Goal: Task Accomplishment & Management: Use online tool/utility

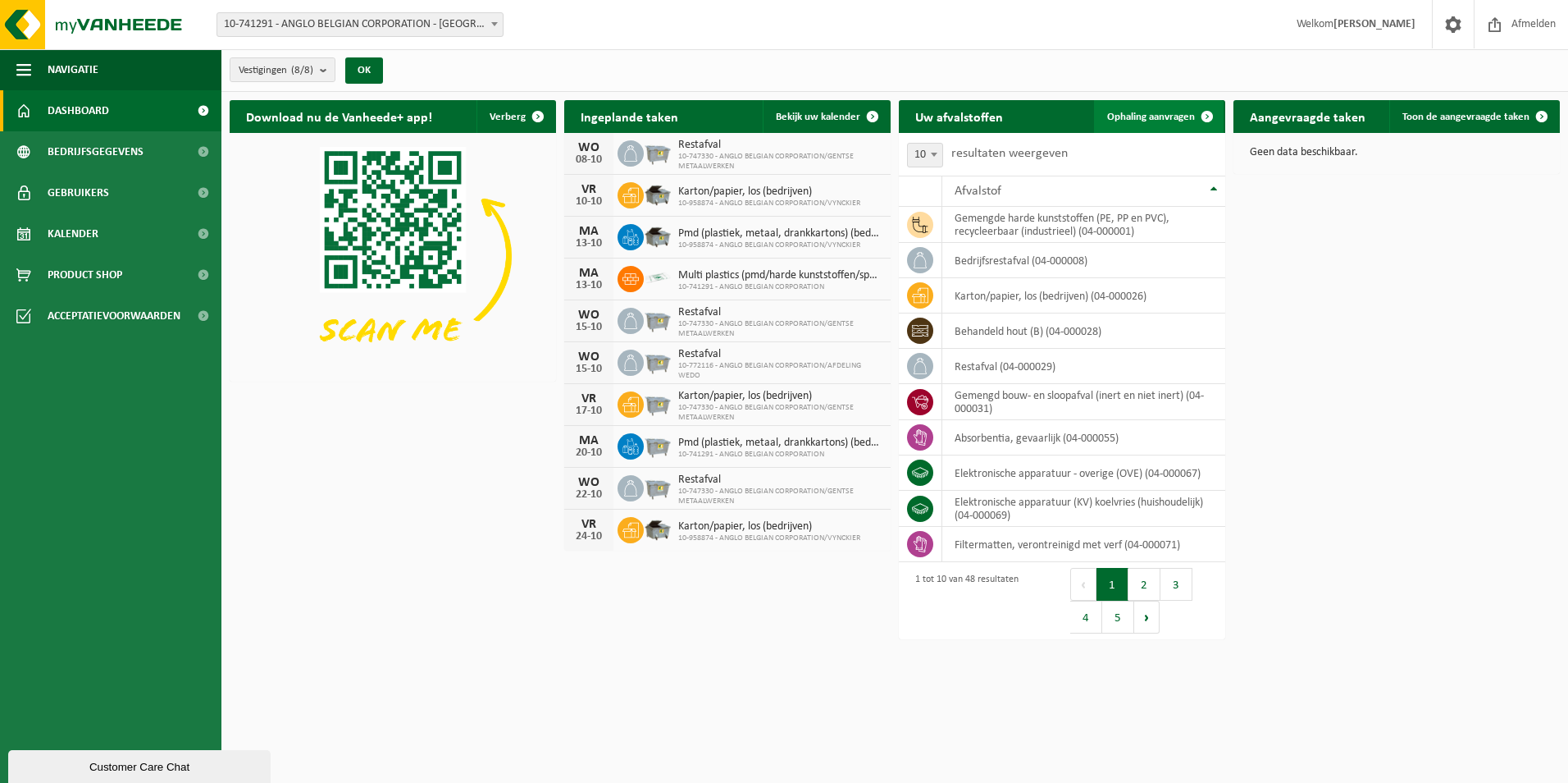
click at [1190, 112] on span "Ophaling aanvragen" at bounding box center [1150, 117] width 87 height 10
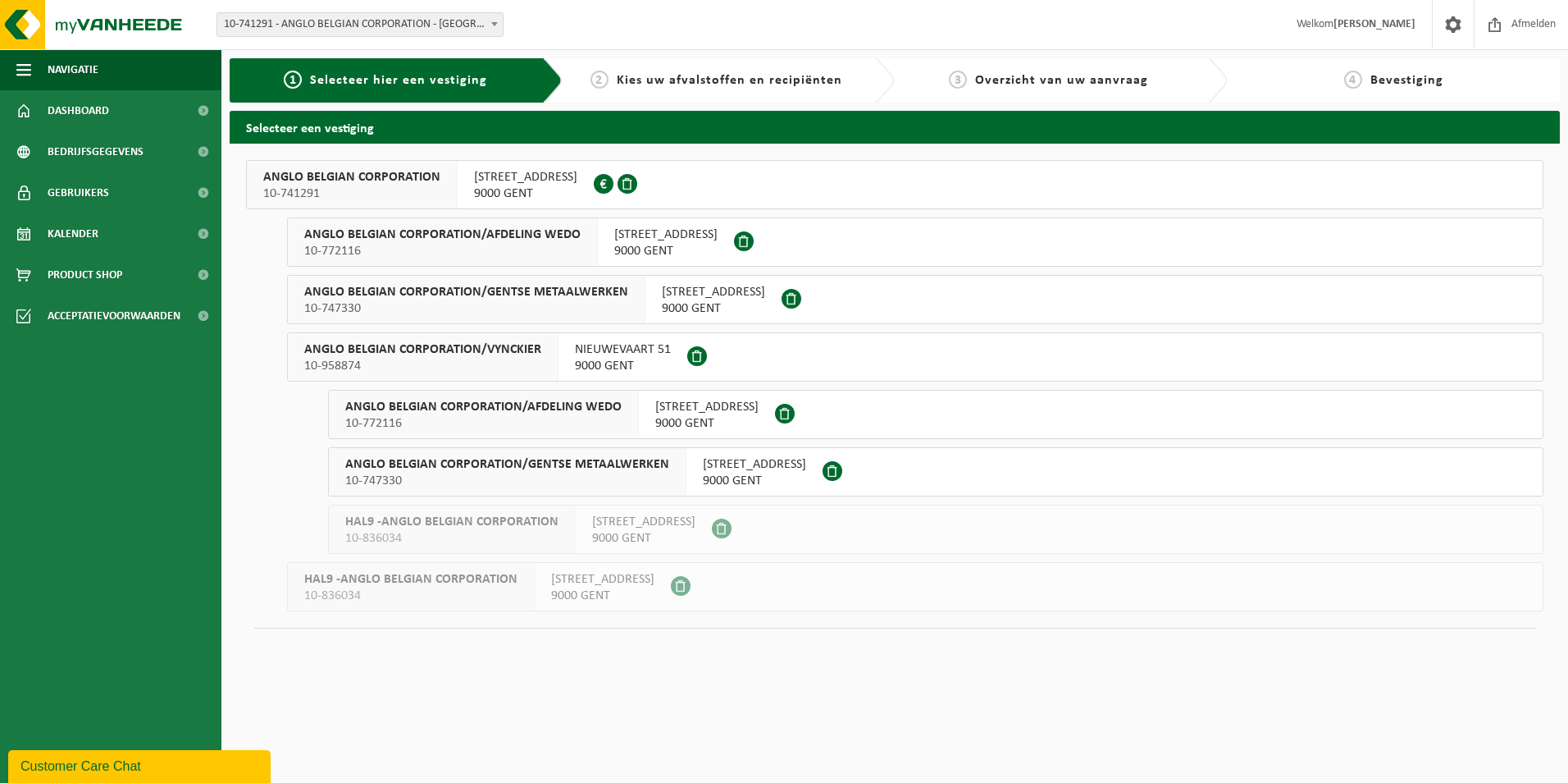
click at [781, 177] on button "ANGLO BELGIAN CORPORATION 10-741291 WIEDAUWKAAI 43 9000 GENT 0420.246.659" at bounding box center [895, 184] width 1298 height 49
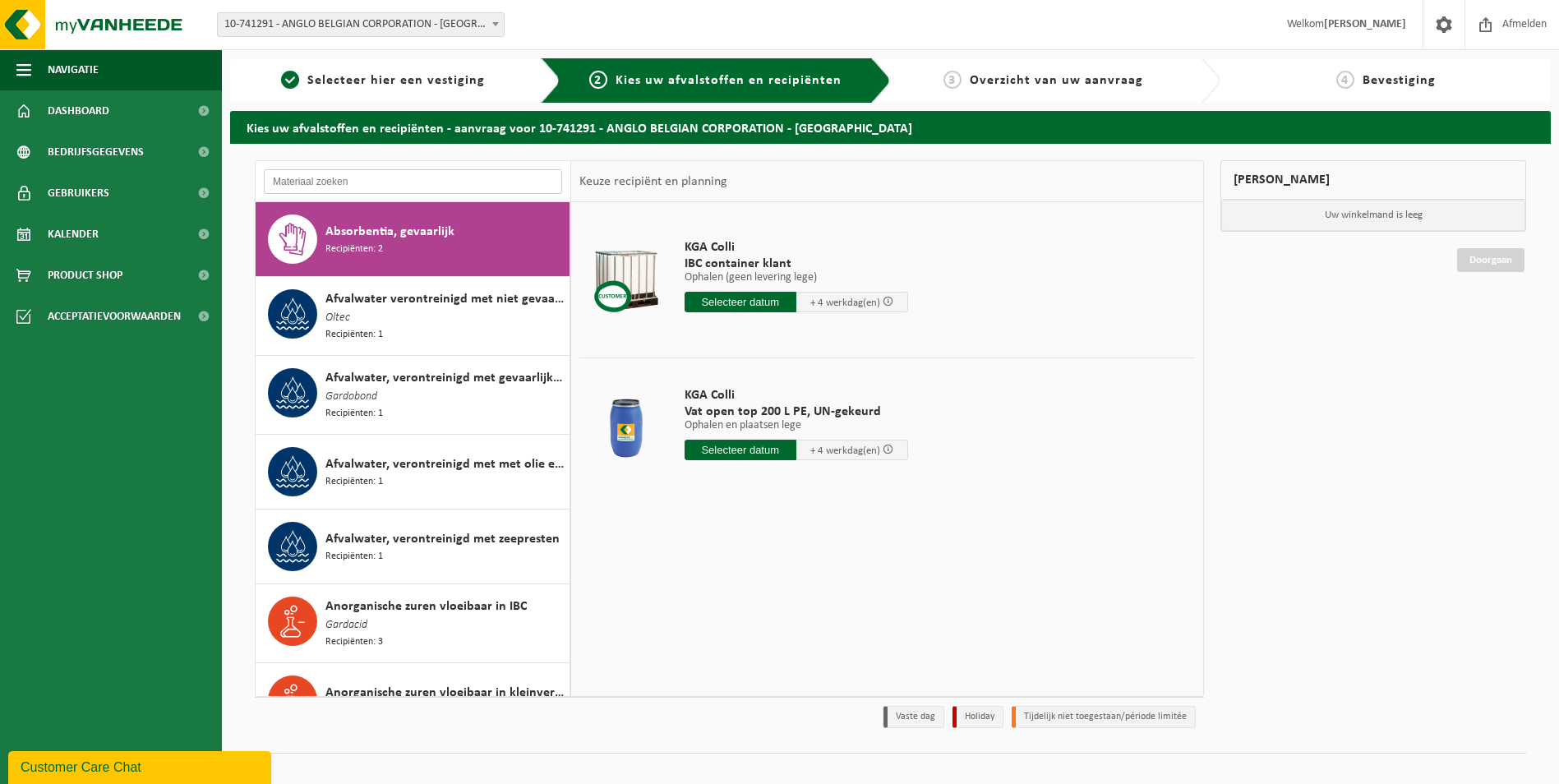
click at [416, 183] on input "text" at bounding box center [413, 182] width 299 height 24
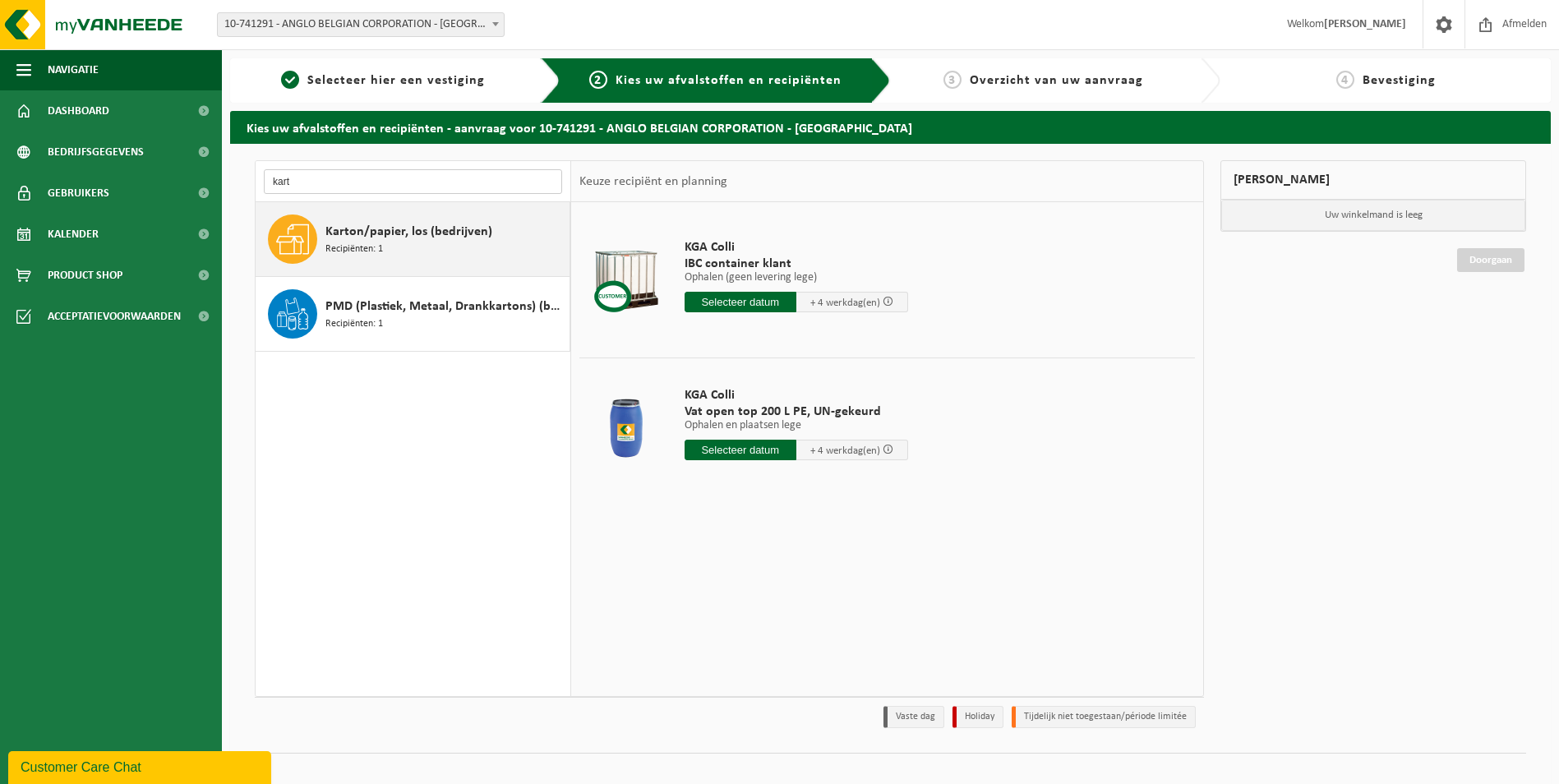
type input "kart"
click at [456, 229] on span "Karton/papier, los (bedrijven)" at bounding box center [408, 231] width 167 height 20
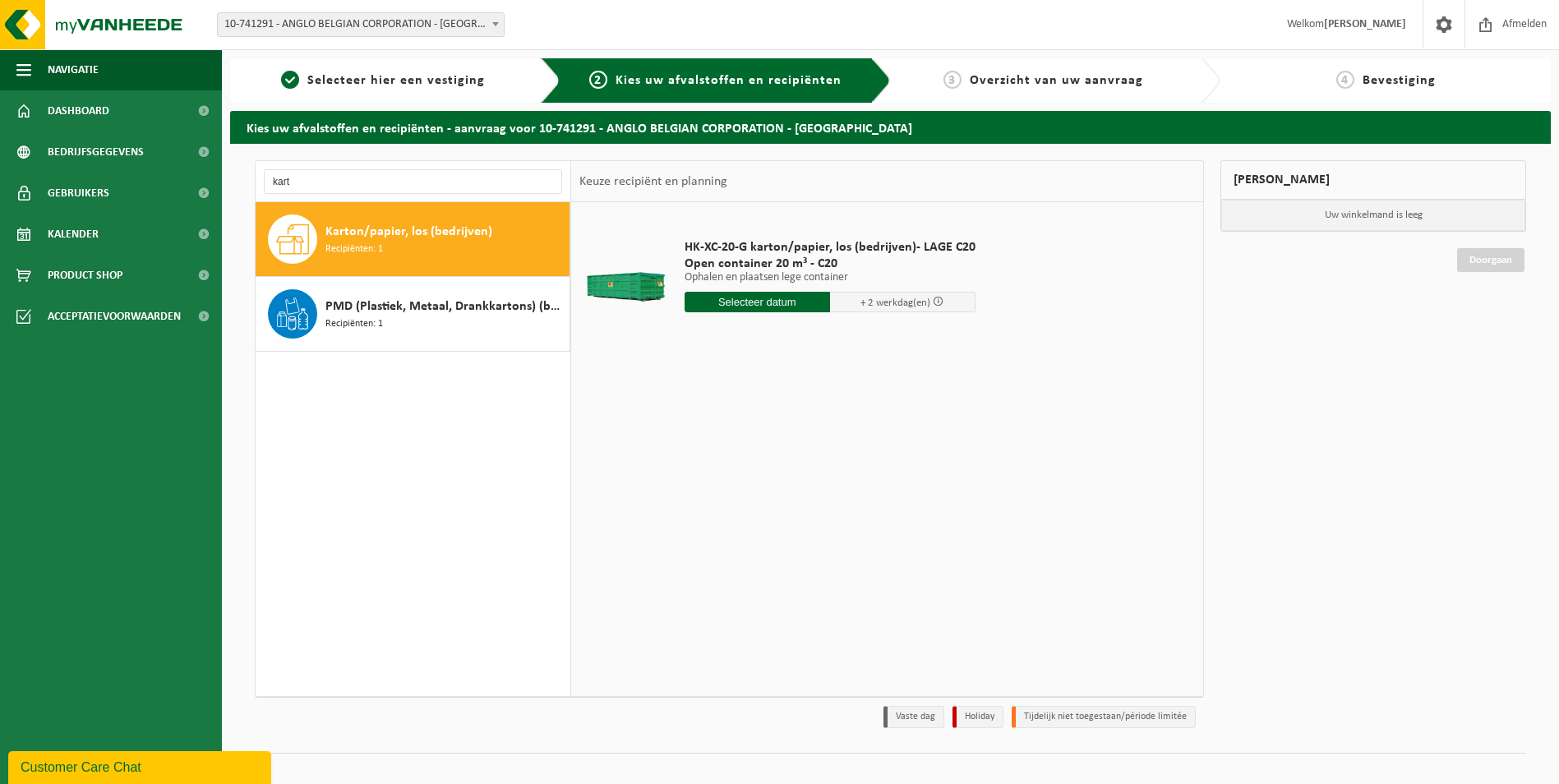
click at [745, 290] on div "HK-XC-20-G karton/papier, los (bedrijven)- LAGE C20 Open container 20 m³ - C20 …" at bounding box center [830, 279] width 307 height 114
click at [748, 299] on input "text" at bounding box center [757, 302] width 145 height 21
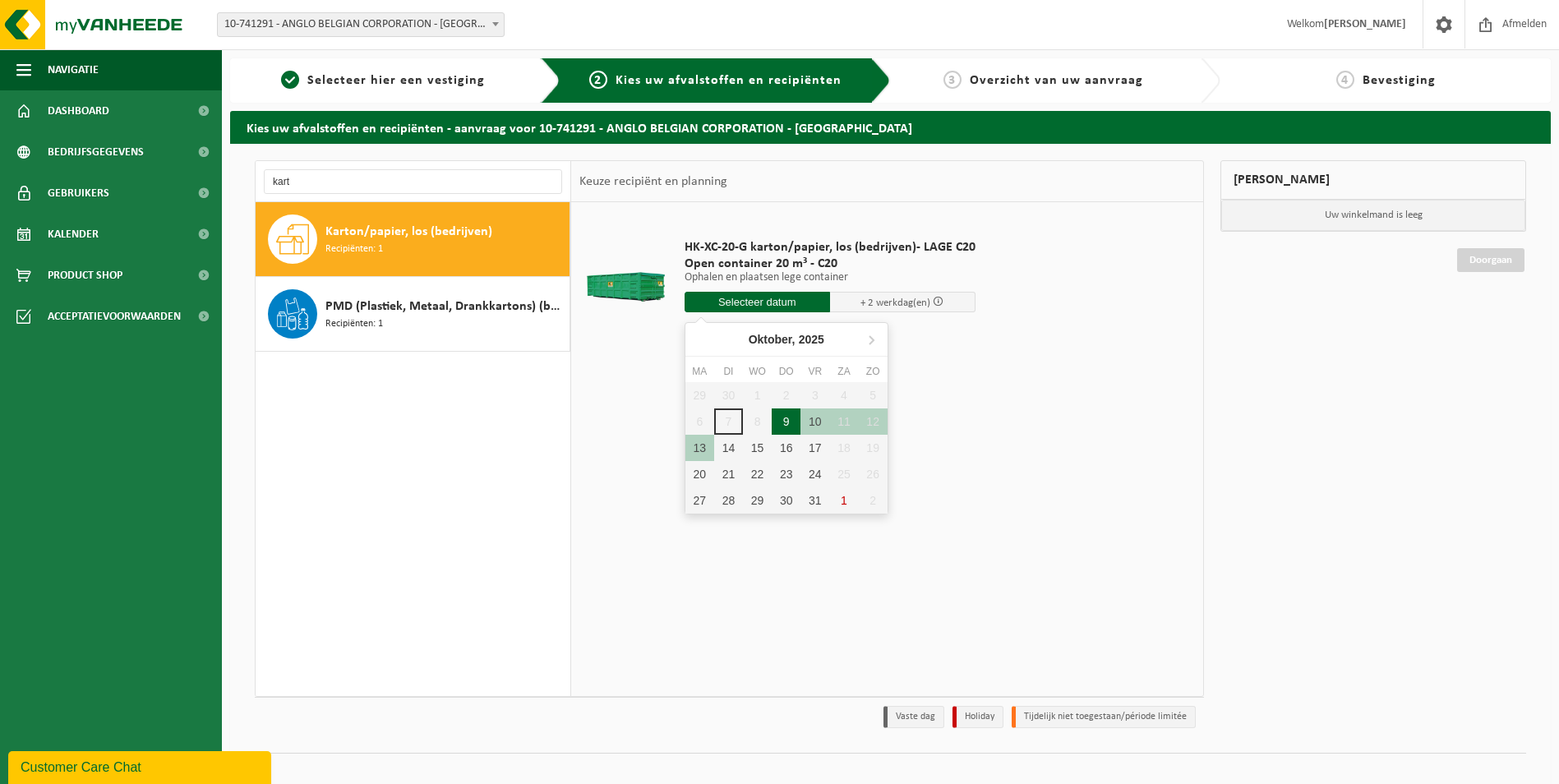
click at [784, 427] on div "9" at bounding box center [786, 421] width 29 height 26
type input "Van 2025-10-09"
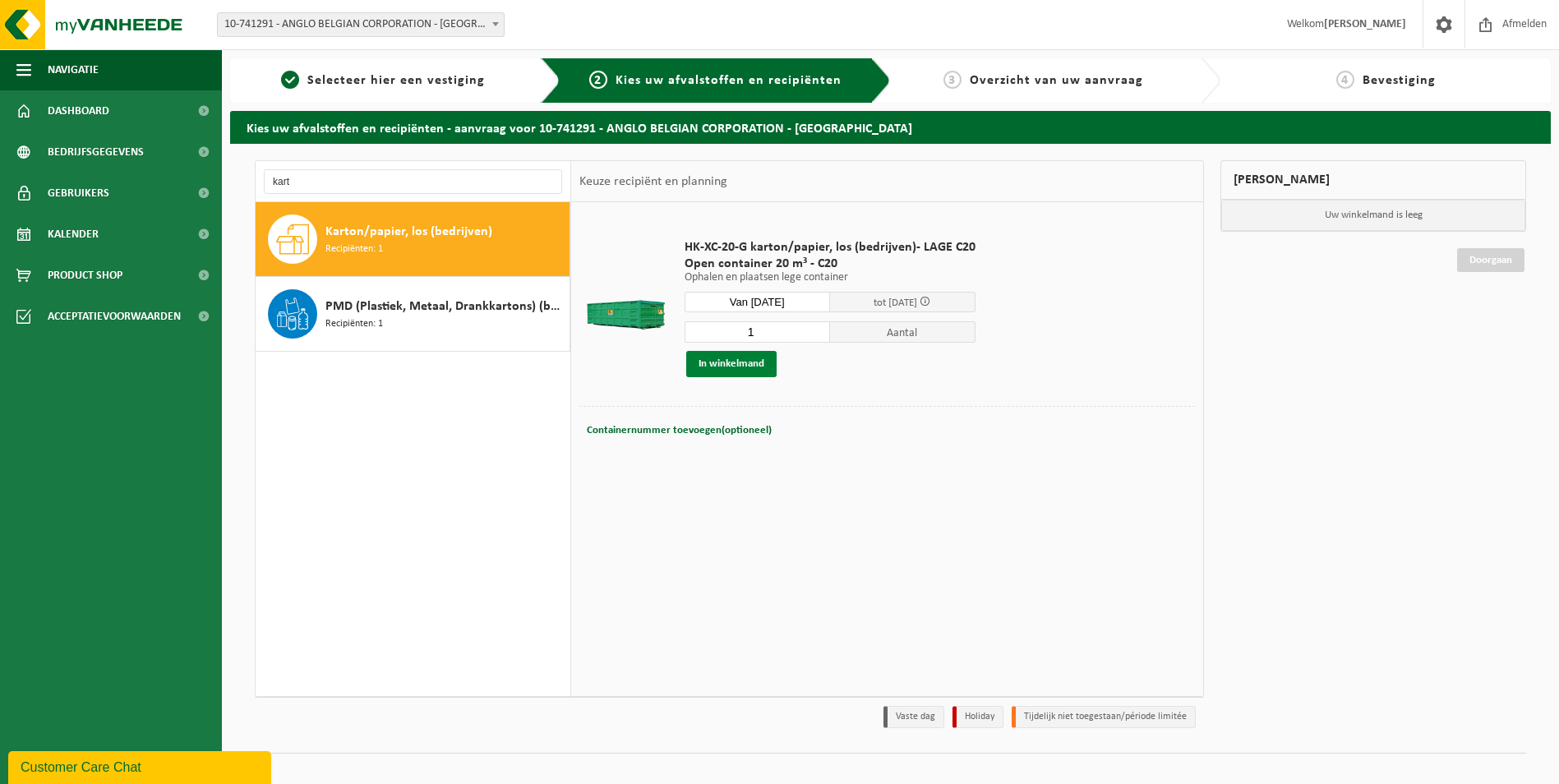
click at [715, 363] on button "In winkelmand" at bounding box center [731, 364] width 90 height 26
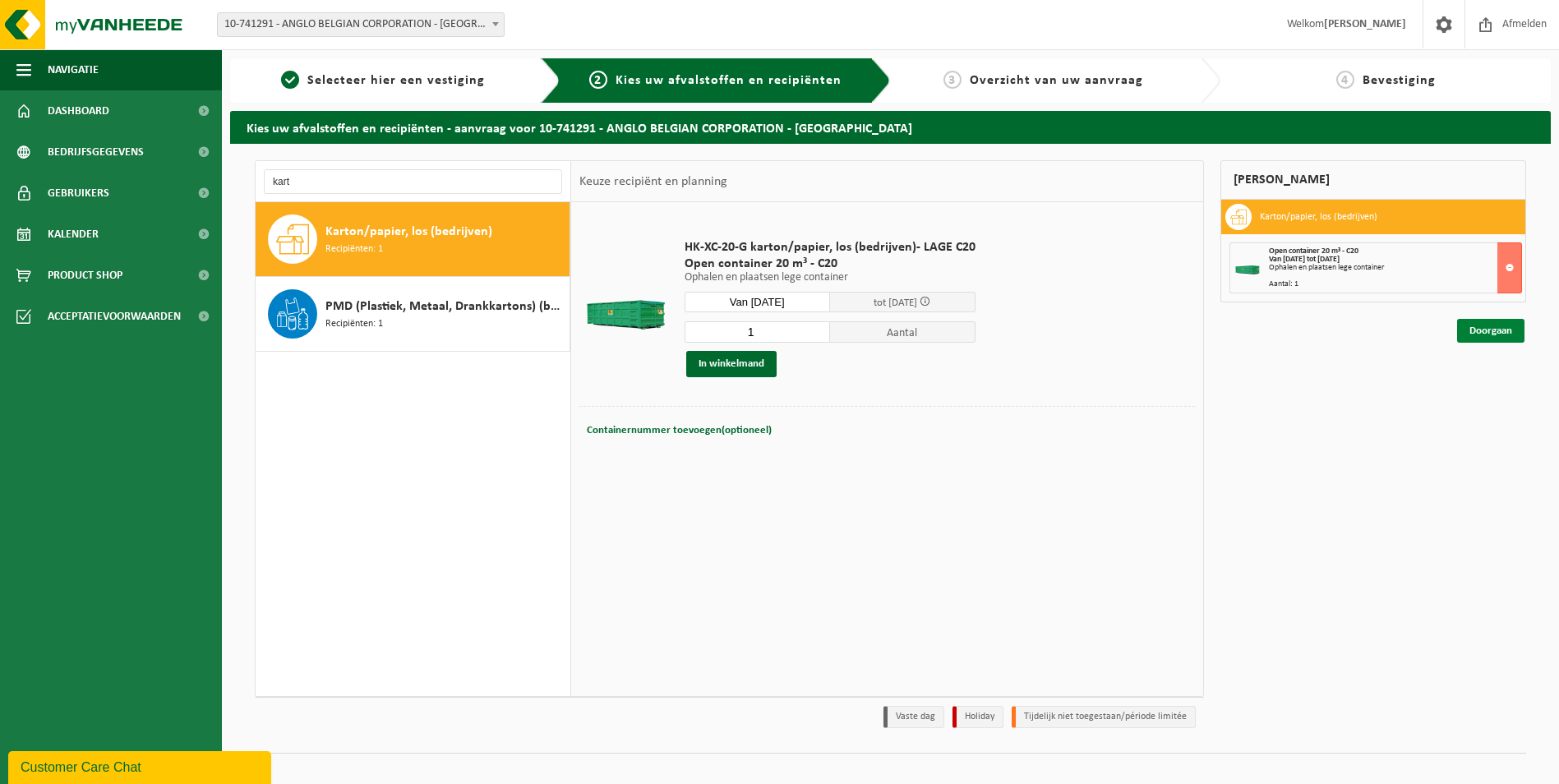
click at [1502, 329] on link "Doorgaan" at bounding box center [1491, 330] width 68 height 24
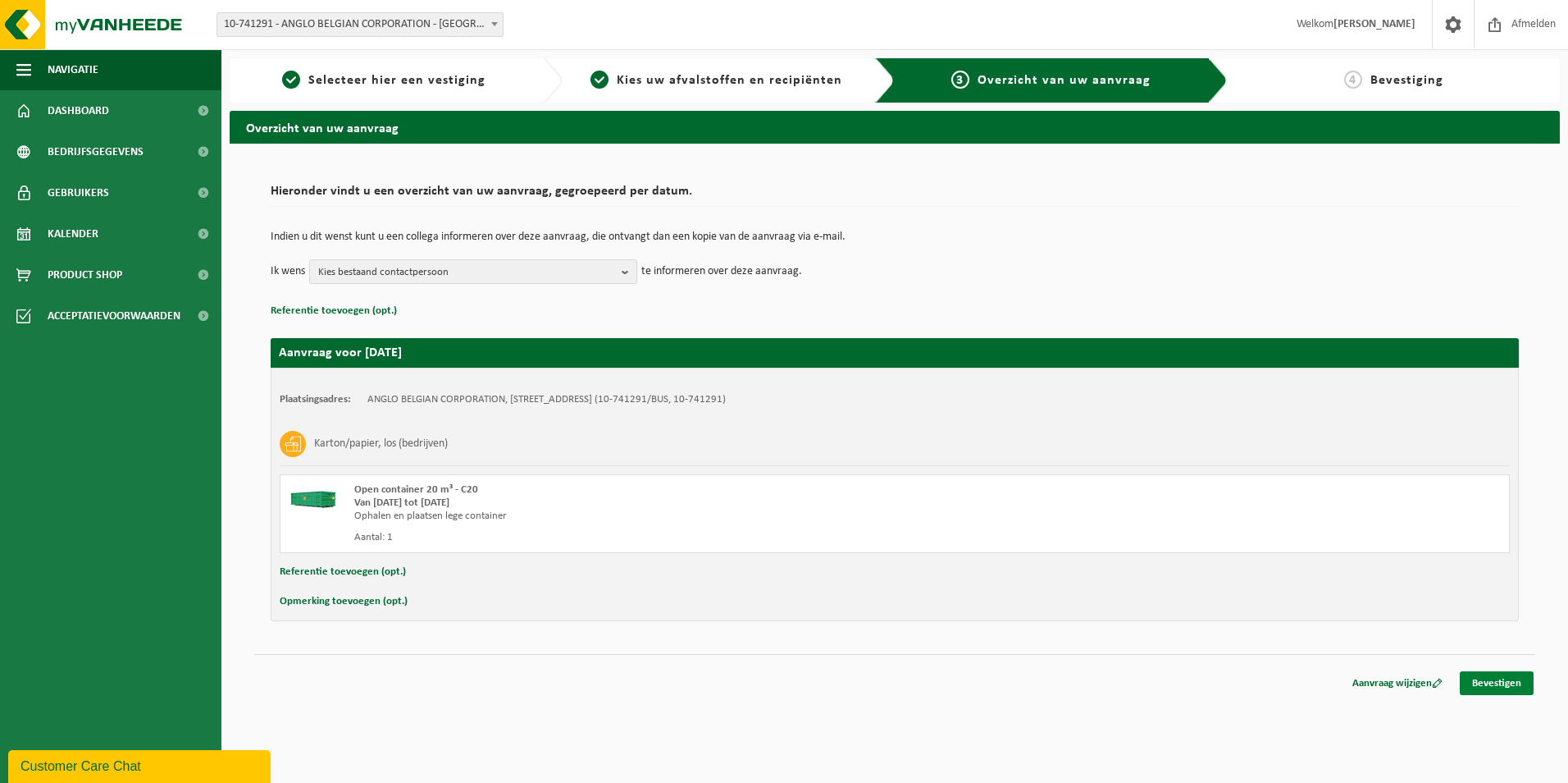
click at [1505, 677] on link "Bevestigen" at bounding box center [1497, 682] width 73 height 24
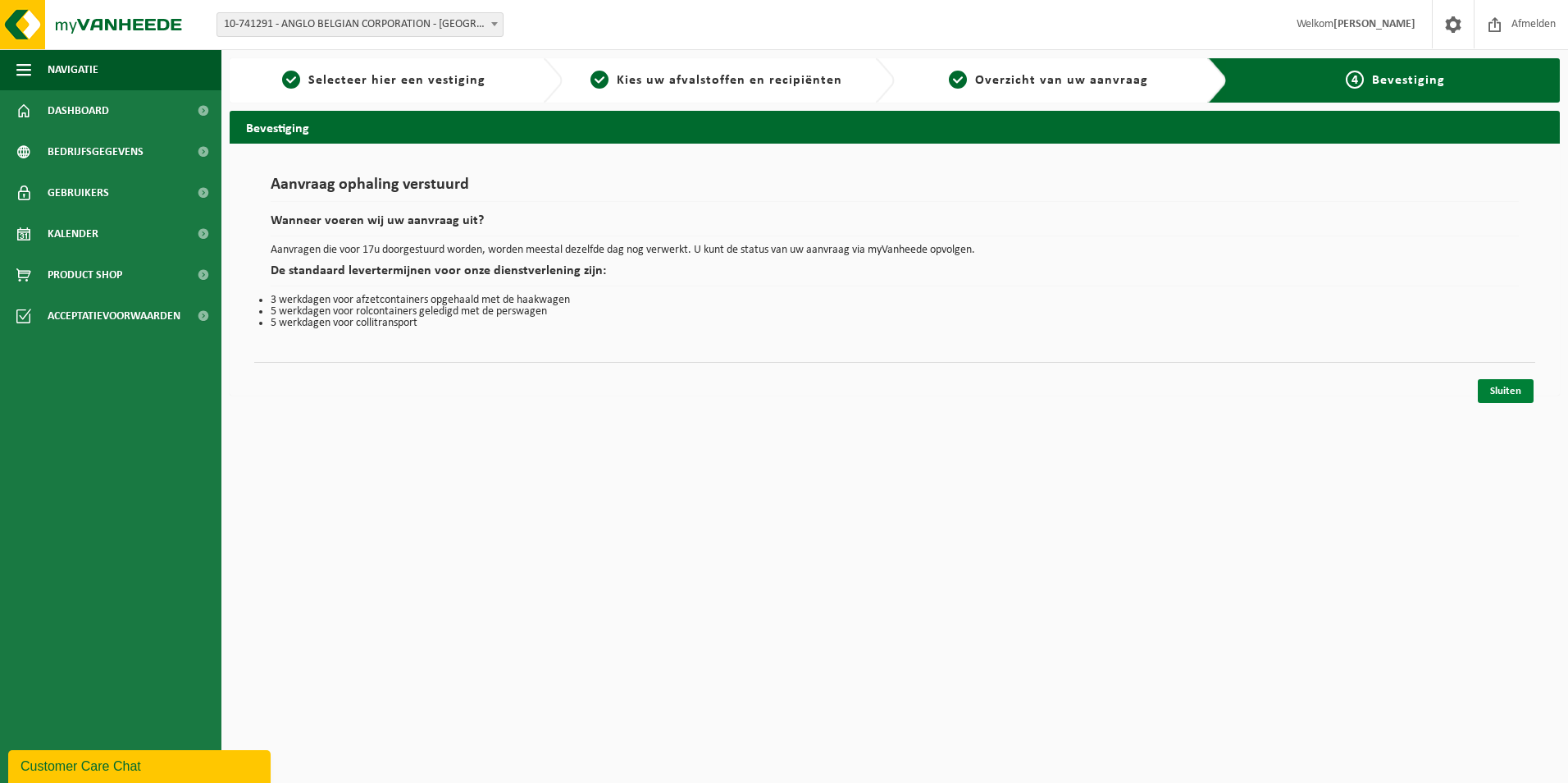
click at [1521, 389] on link "Sluiten" at bounding box center [1505, 391] width 55 height 24
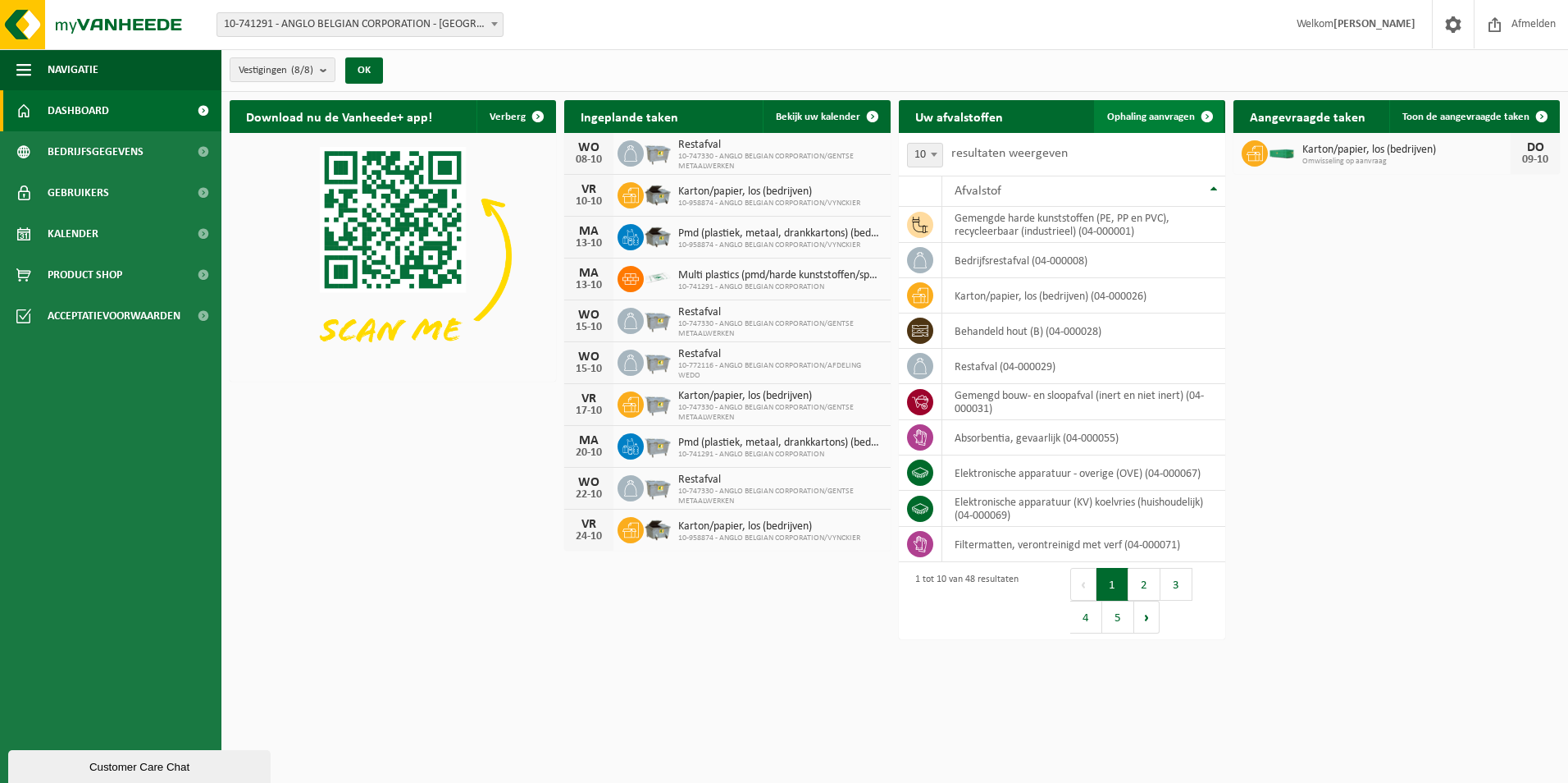
click at [1172, 104] on link "Ophaling aanvragen" at bounding box center [1159, 116] width 130 height 33
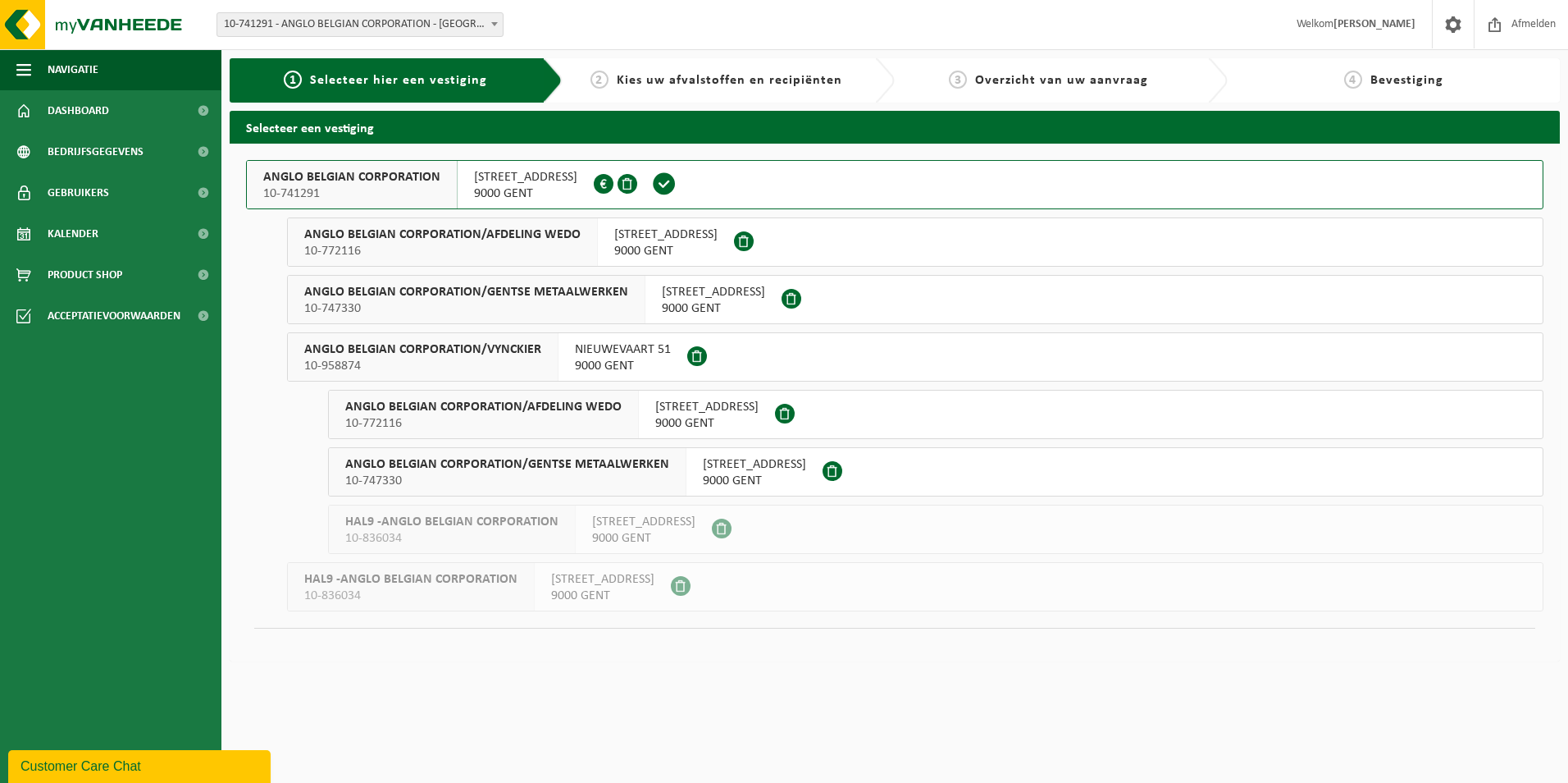
click at [734, 196] on button "ANGLO BELGIAN CORPORATION 10-741291 WIEDAUWKAAI 43 9000 GENT 0420.246.659" at bounding box center [895, 184] width 1298 height 49
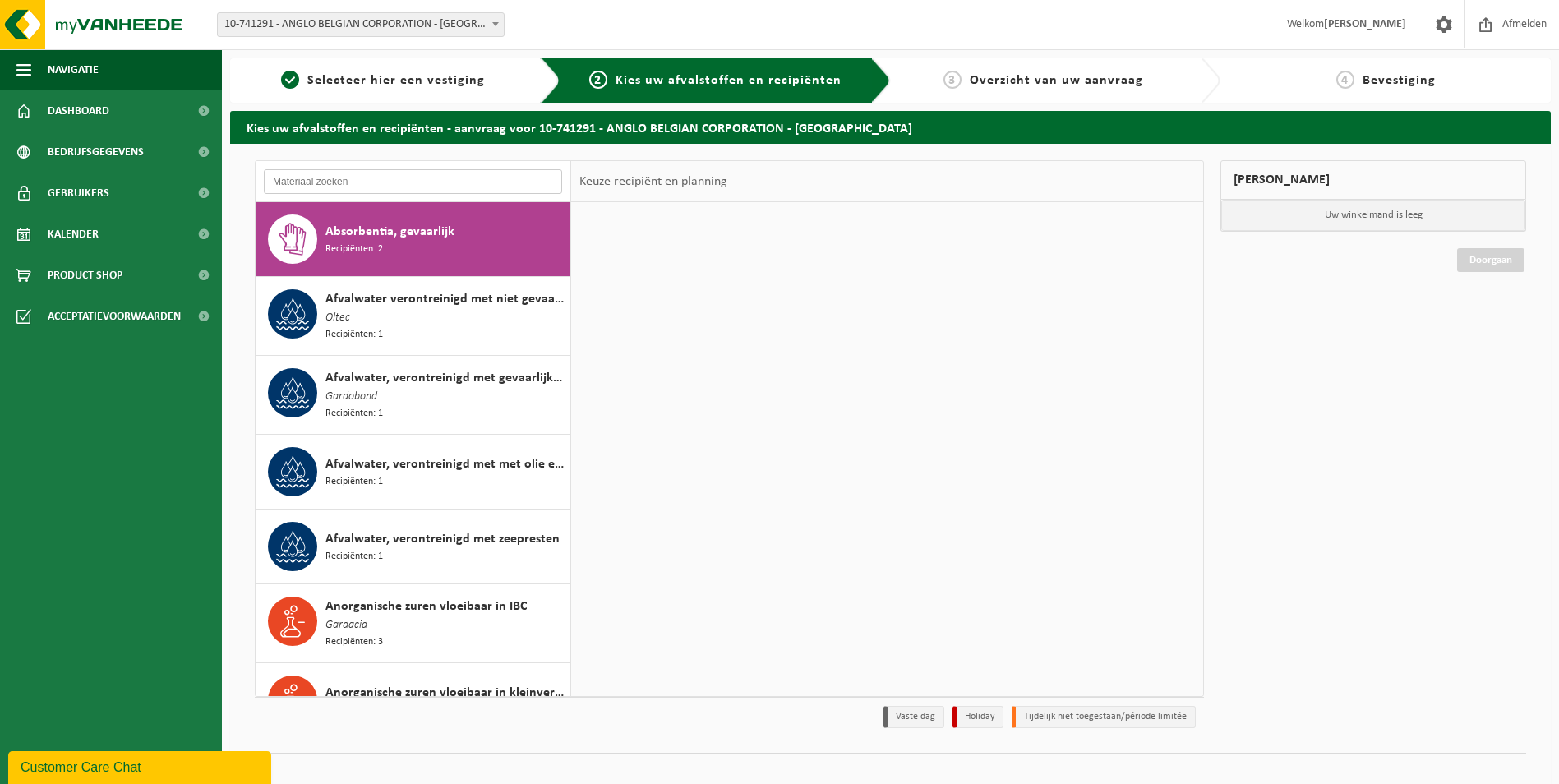
click at [410, 180] on input "text" at bounding box center [413, 182] width 299 height 24
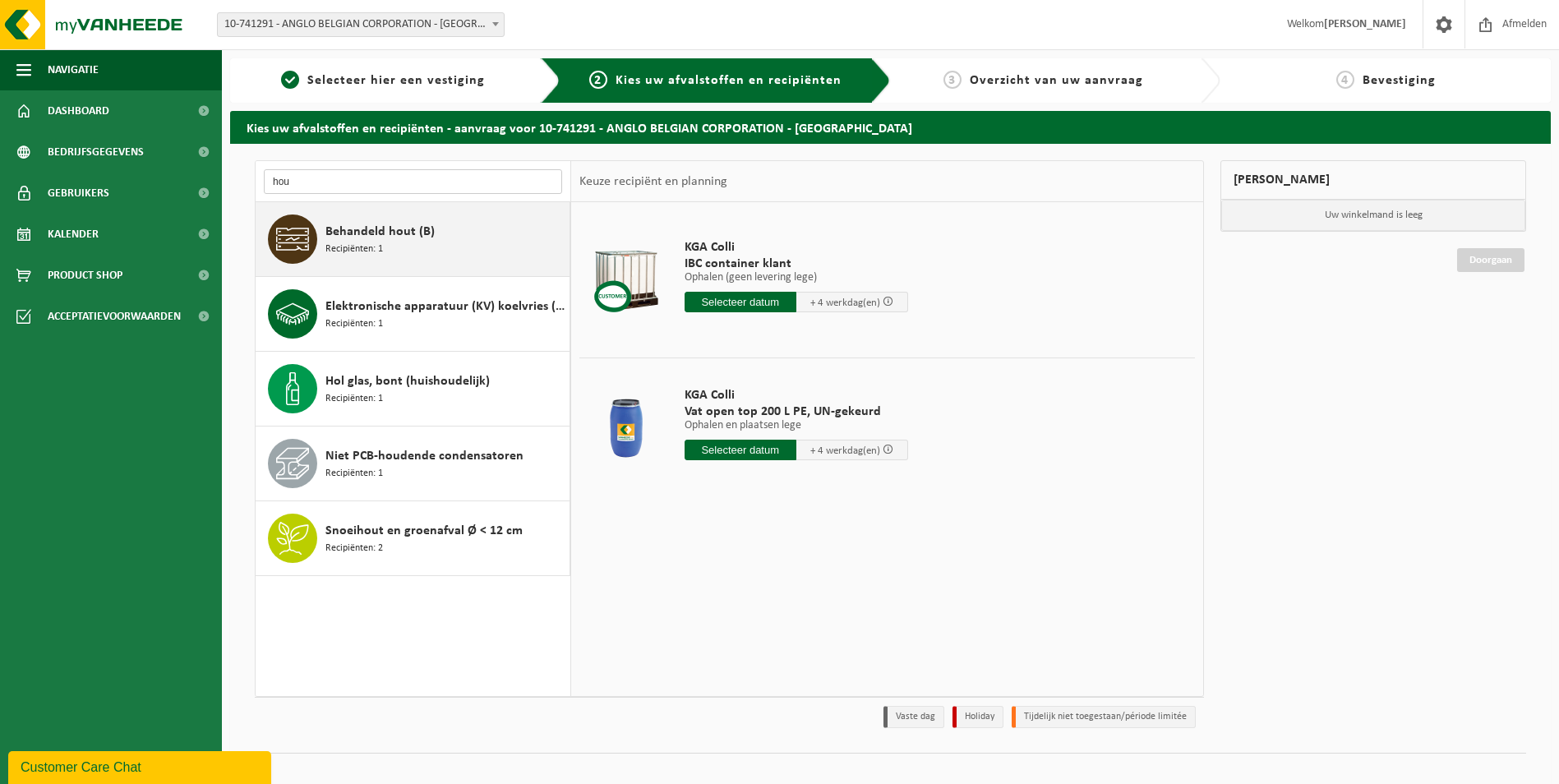
type input "hou"
click at [416, 246] on div "Behandeld hout (B) Recipiënten: 1" at bounding box center [445, 239] width 240 height 49
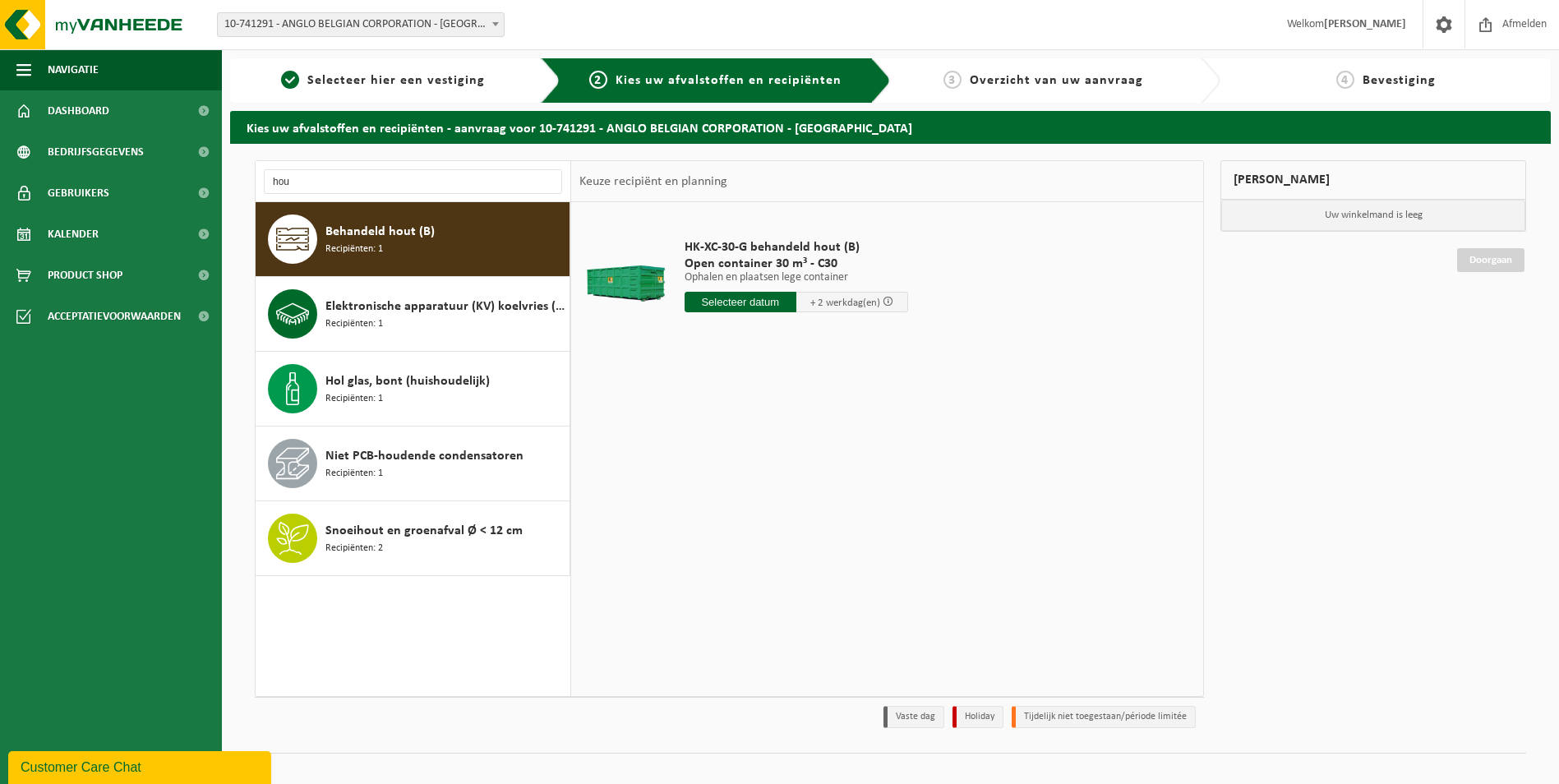
click at [748, 303] on input "text" at bounding box center [740, 302] width 112 height 21
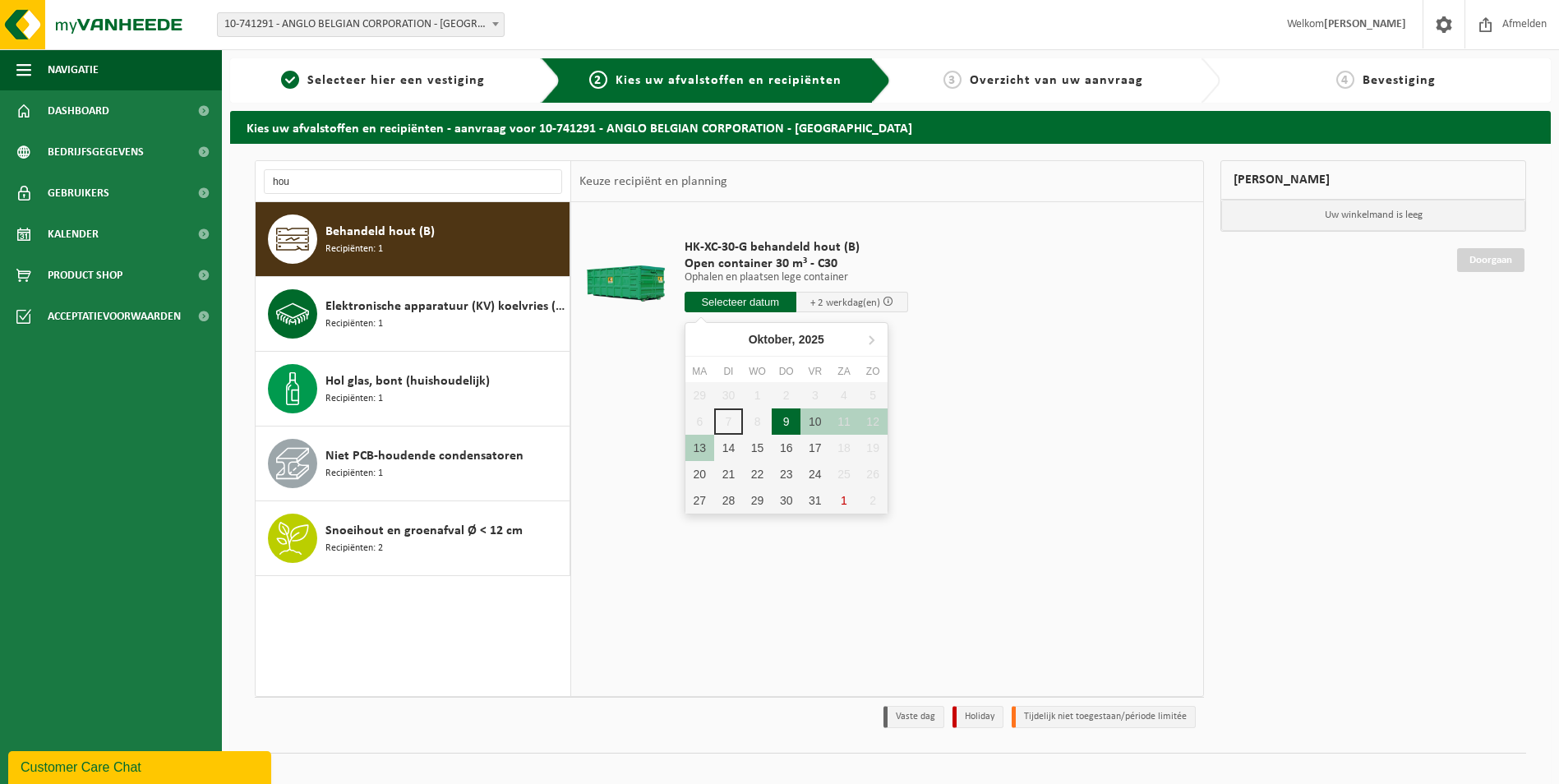
click at [795, 421] on div "9" at bounding box center [786, 421] width 29 height 26
type input "Van 2025-10-09"
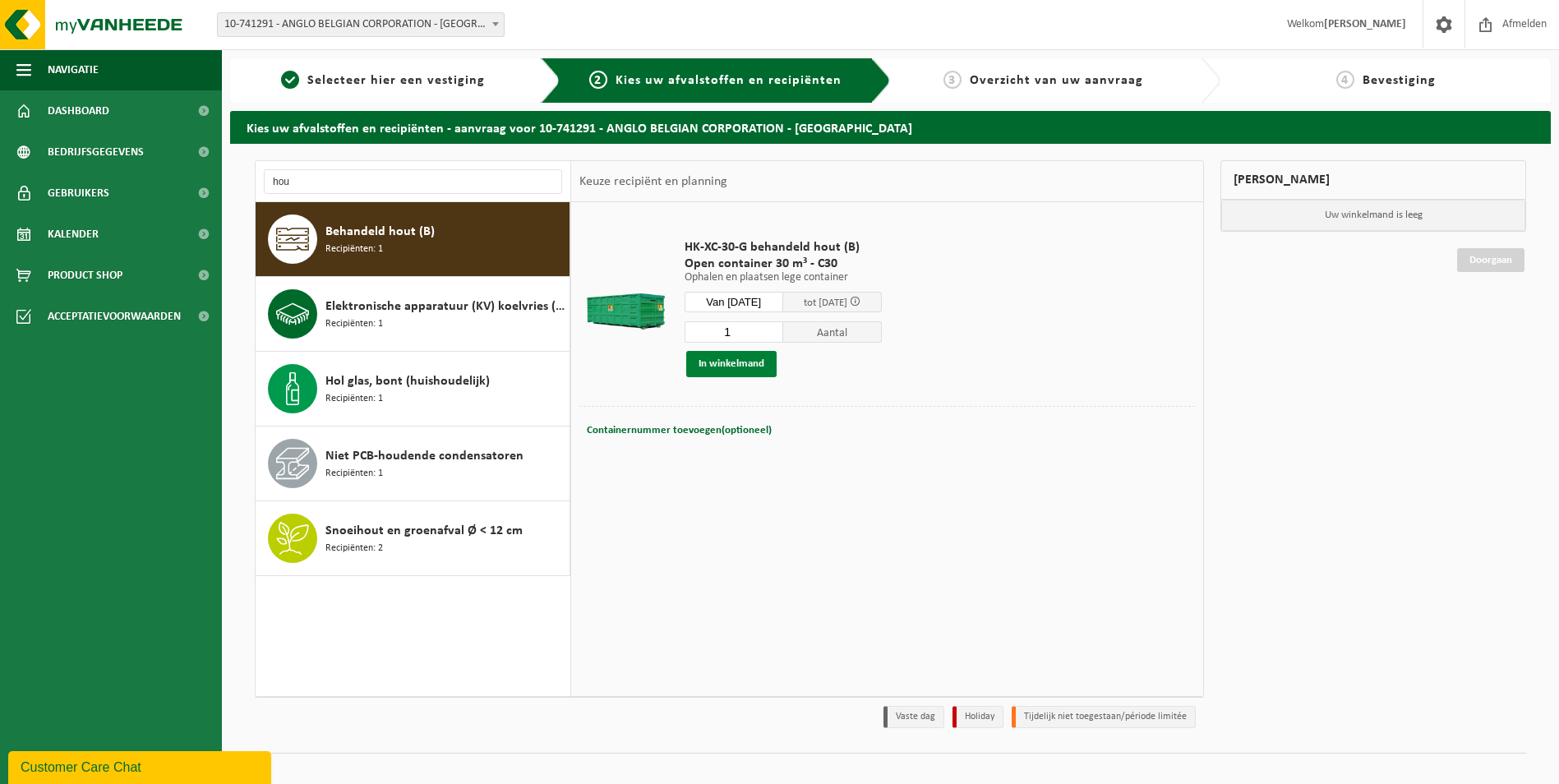
click at [746, 374] on button "In winkelmand" at bounding box center [731, 364] width 90 height 26
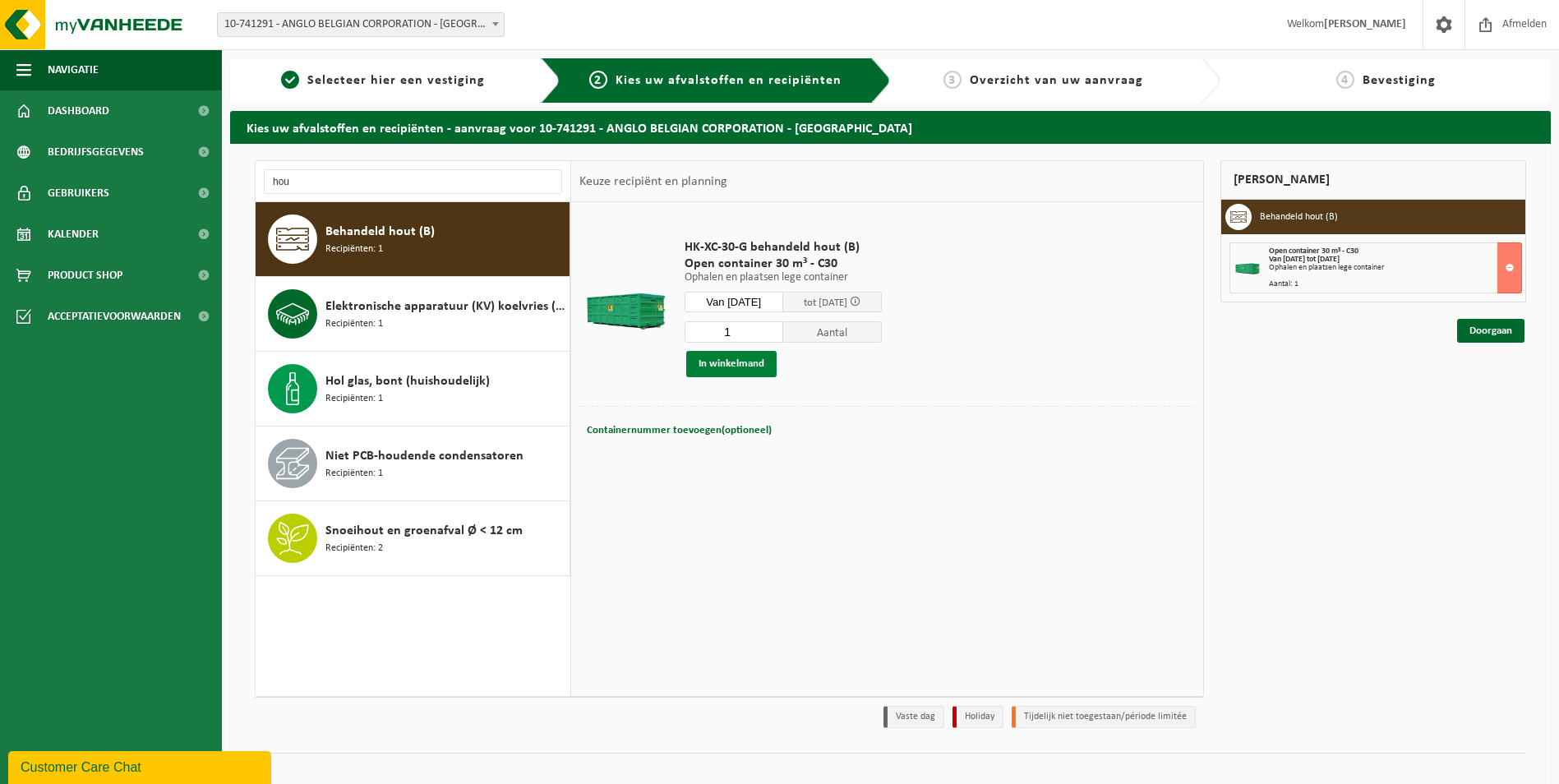
click at [747, 368] on button "In winkelmand" at bounding box center [731, 364] width 90 height 26
click at [1499, 326] on link "Doorgaan" at bounding box center [1491, 330] width 68 height 24
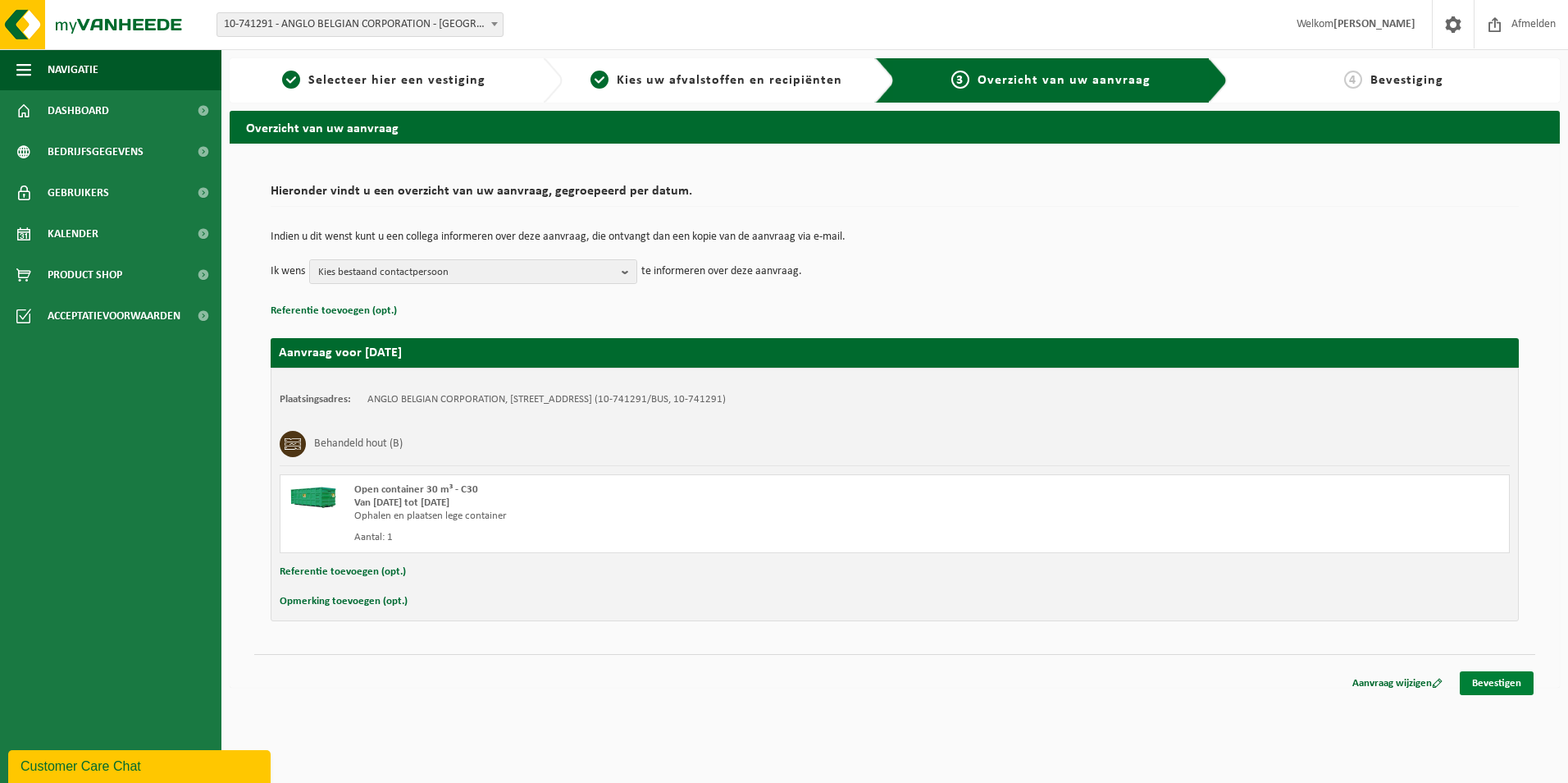
click at [1509, 682] on link "Bevestigen" at bounding box center [1497, 682] width 73 height 24
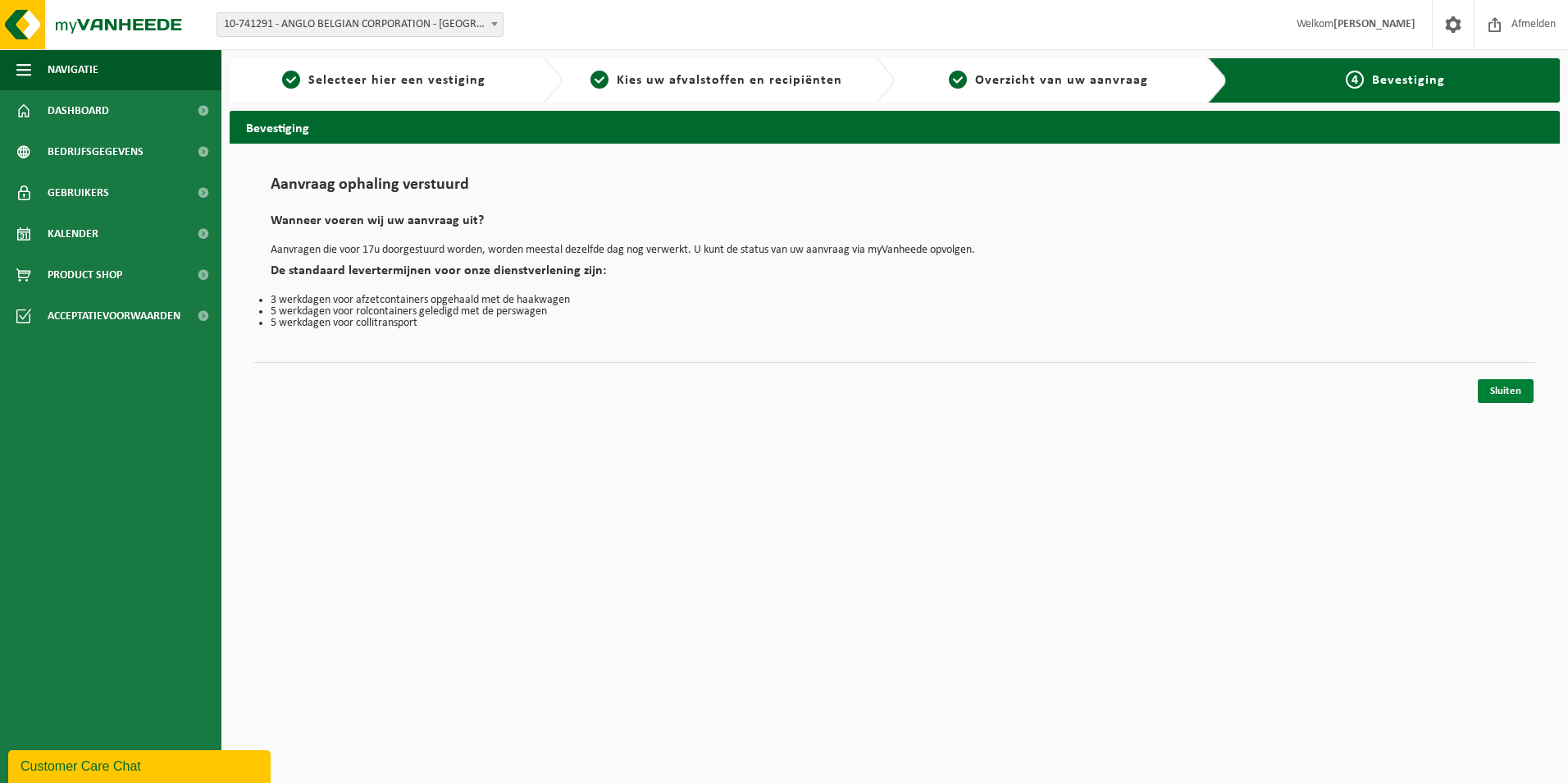
click at [1528, 382] on link "Sluiten" at bounding box center [1505, 391] width 55 height 24
